Goal: Information Seeking & Learning: Learn about a topic

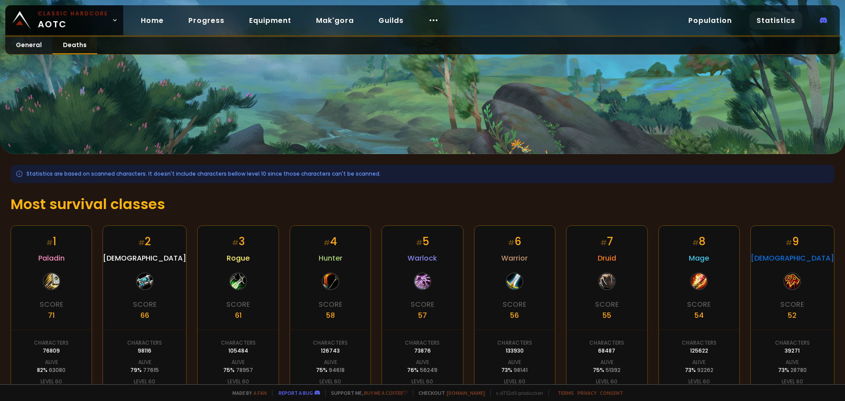
click at [78, 51] on link "Deaths" at bounding box center [74, 45] width 45 height 17
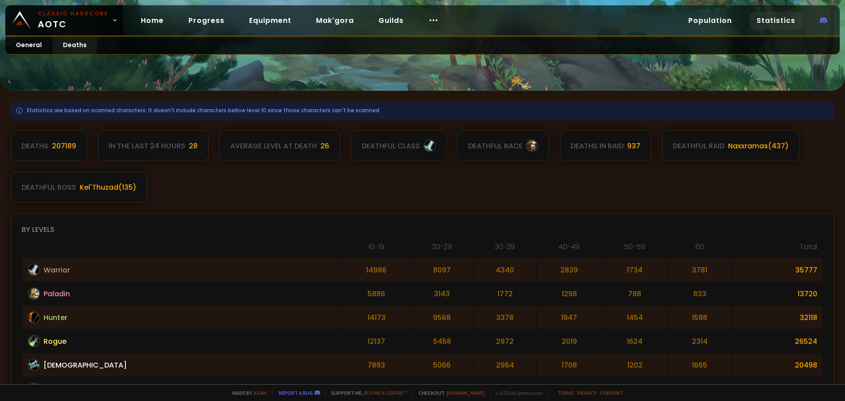
scroll to position [17, 0]
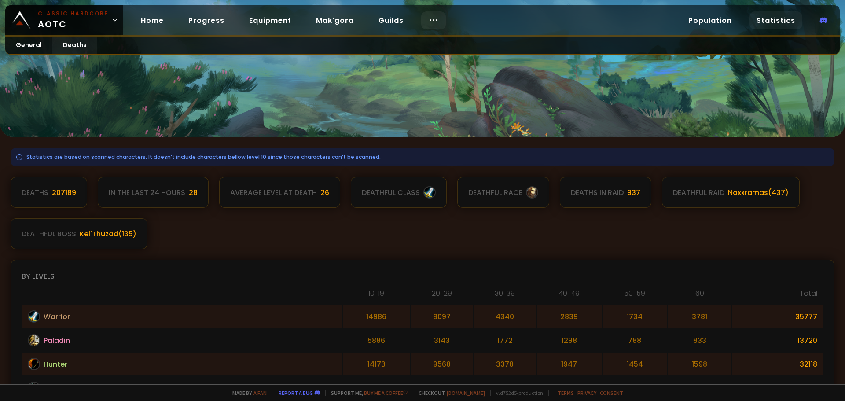
click at [435, 19] on div at bounding box center [433, 20] width 25 height 18
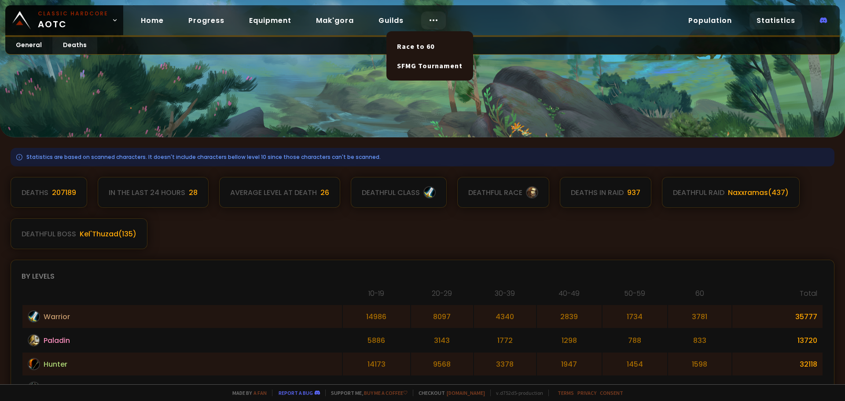
click at [428, 22] on icon at bounding box center [433, 20] width 11 height 11
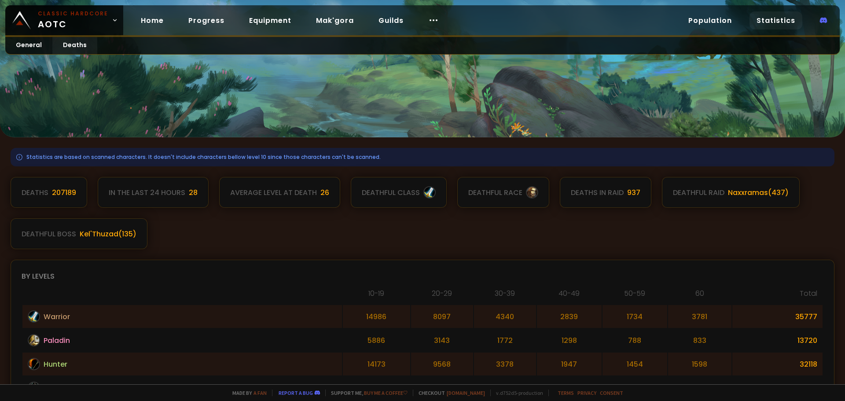
click at [247, 88] on div at bounding box center [422, 60] width 845 height 154
click at [146, 21] on link "Home" at bounding box center [152, 20] width 37 height 18
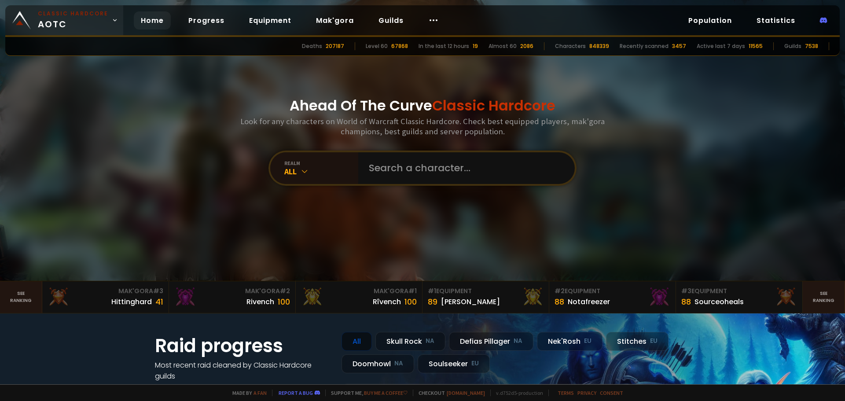
click at [105, 22] on link "Classic Hardcore AOTC" at bounding box center [64, 20] width 118 height 30
click at [147, 207] on div at bounding box center [422, 140] width 845 height 281
click at [303, 169] on icon at bounding box center [304, 171] width 9 height 9
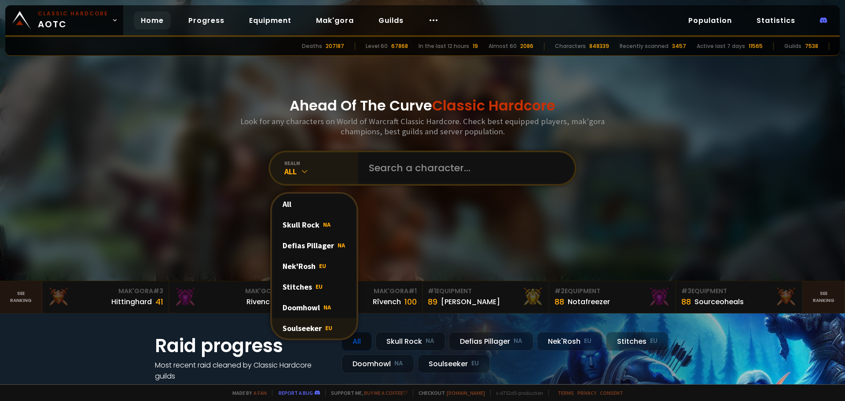
click at [301, 326] on div "Soulseeker EU" at bounding box center [314, 328] width 84 height 21
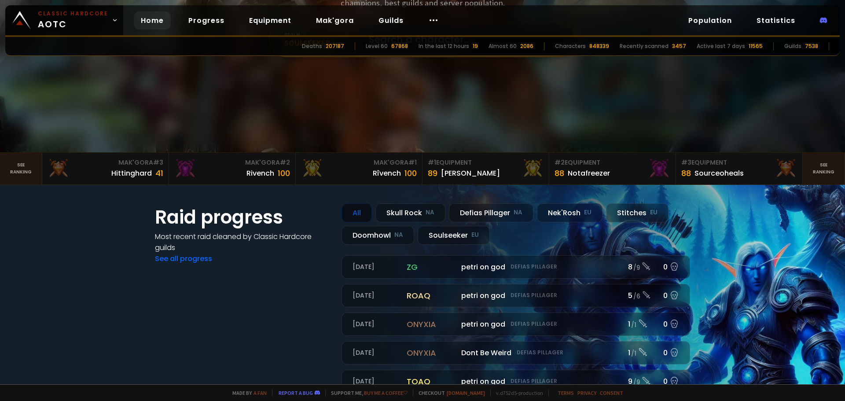
scroll to position [132, 0]
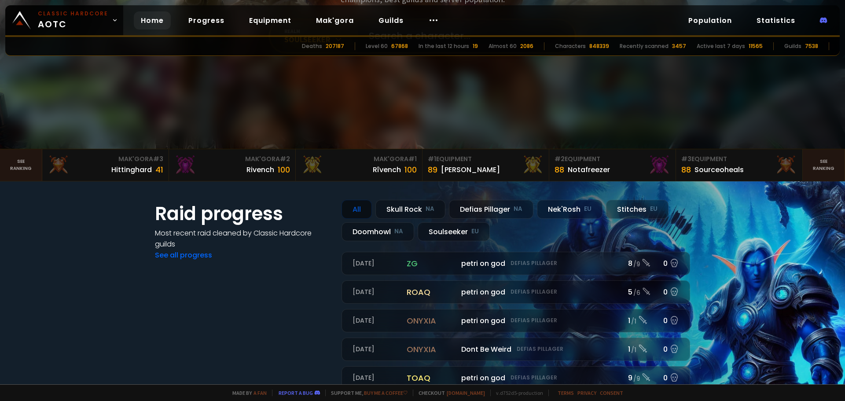
click at [100, 236] on section "Raid progress Most recent raid cleaned by Classic Hardcore guilds See all progr…" at bounding box center [422, 323] width 845 height 284
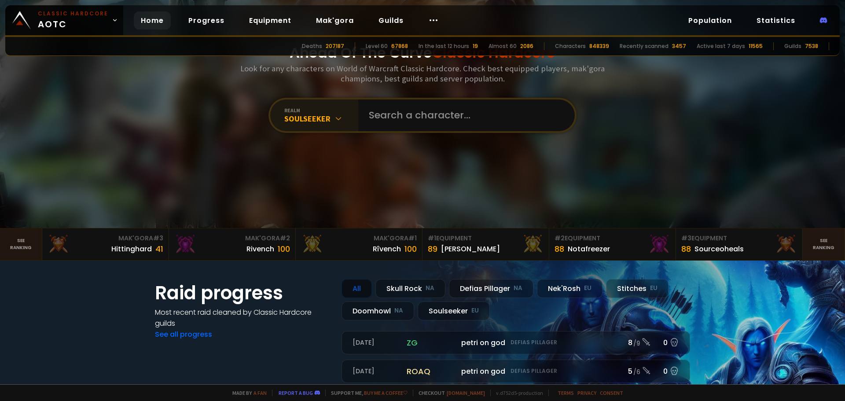
scroll to position [0, 0]
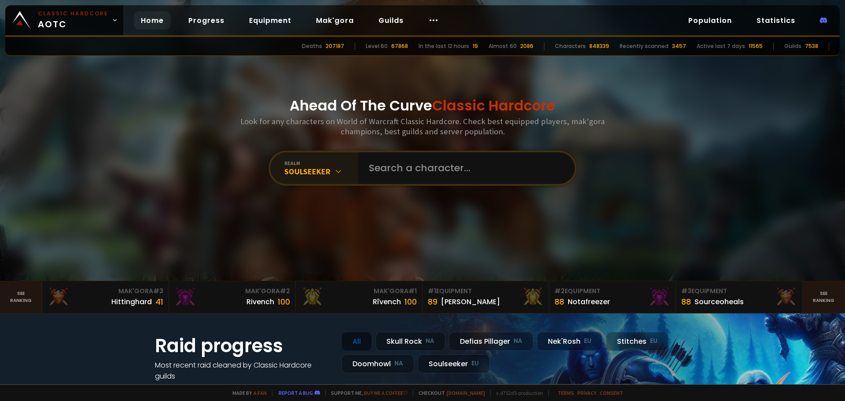
click at [317, 47] on div "Deaths" at bounding box center [312, 46] width 20 height 8
